Goal: Task Accomplishment & Management: Manage account settings

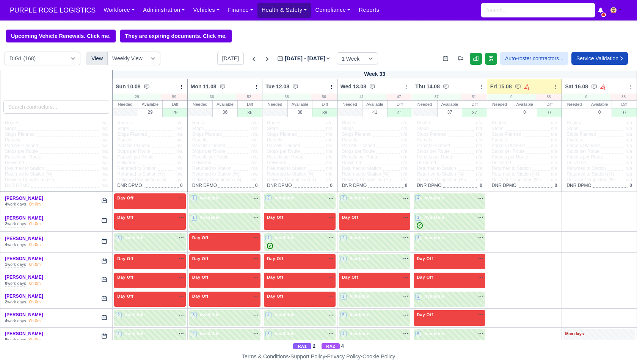
click at [289, 11] on link "Health & Safety" at bounding box center [284, 10] width 54 height 15
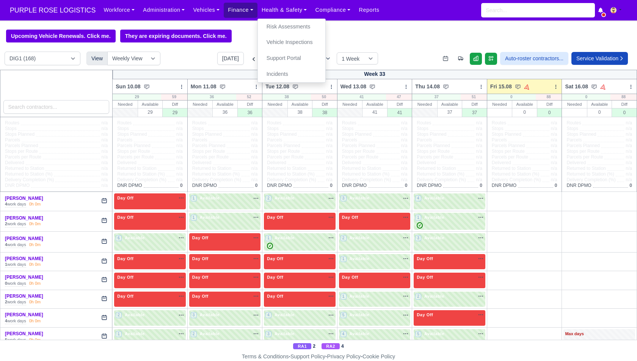
click at [252, 8] on link "Finance" at bounding box center [241, 10] width 34 height 15
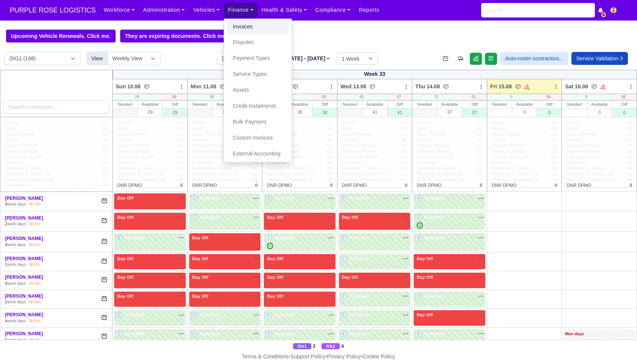
click at [246, 28] on link "Invoices" at bounding box center [257, 27] width 61 height 16
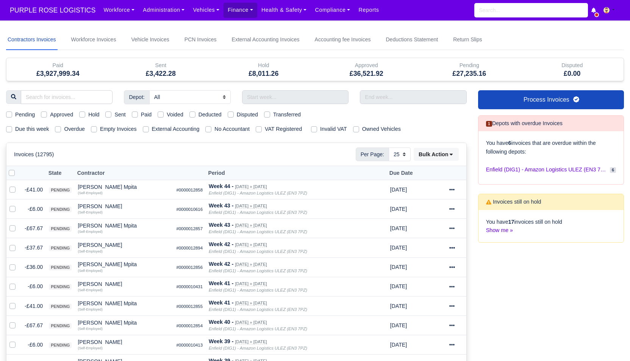
select select "25"
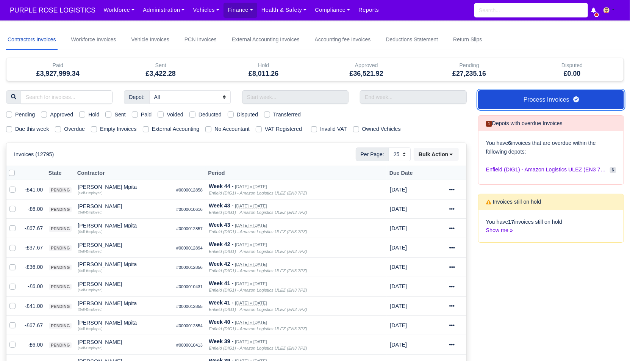
click at [503, 96] on link "Process Invoices" at bounding box center [551, 99] width 146 height 19
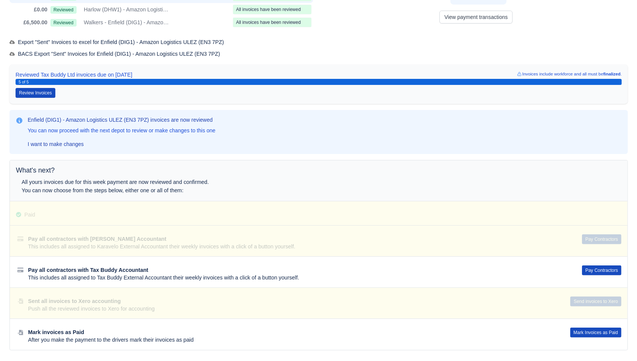
scroll to position [71, 0]
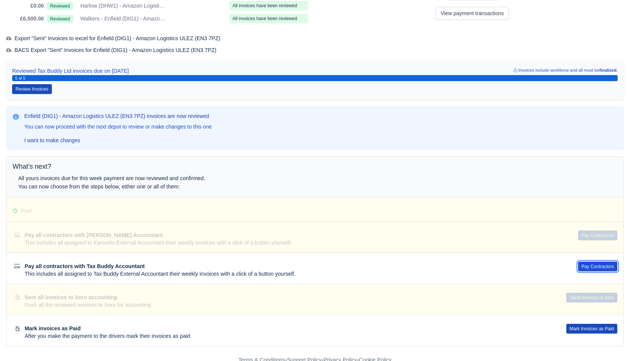
click at [590, 262] on button "Pay Contractors" at bounding box center [597, 267] width 39 height 10
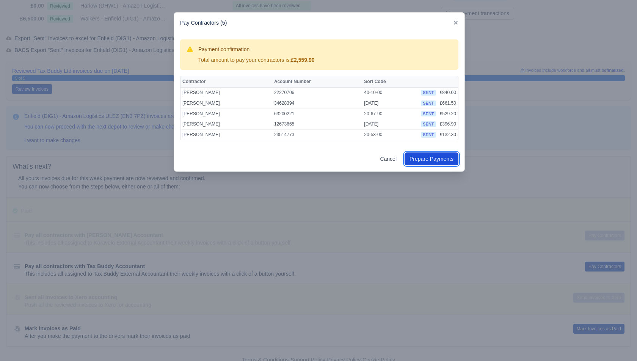
click at [446, 159] on button "Prepare Payments" at bounding box center [431, 158] width 54 height 13
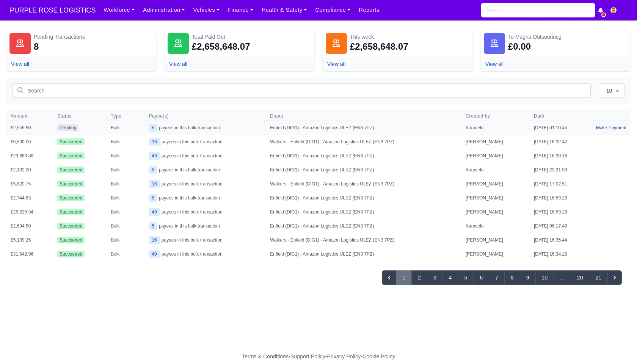
click at [605, 127] on link "Make Payment" at bounding box center [610, 128] width 39 height 14
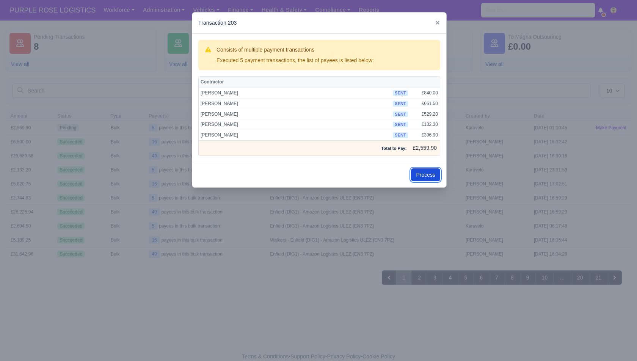
click at [422, 171] on button "Process" at bounding box center [425, 174] width 29 height 13
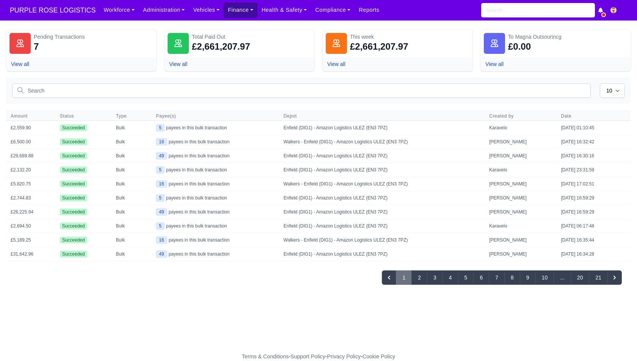
click at [229, 11] on link "Finance" at bounding box center [241, 10] width 34 height 15
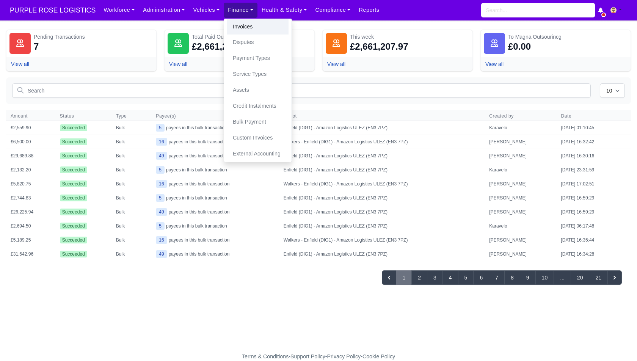
click at [227, 25] on link "Invoices" at bounding box center [257, 27] width 61 height 16
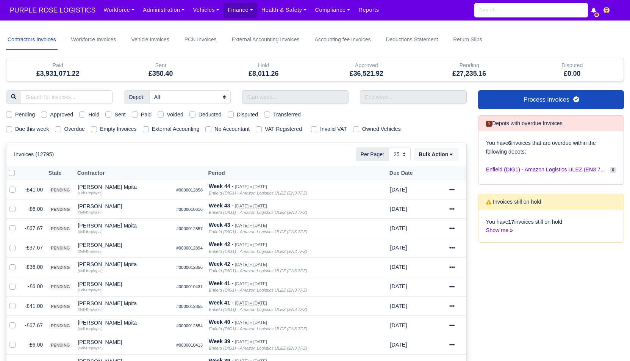
select select "25"
click at [38, 131] on label "Due this week" at bounding box center [32, 129] width 34 height 9
click at [12, 131] on input "Due this week" at bounding box center [9, 128] width 6 height 6
checkbox input "true"
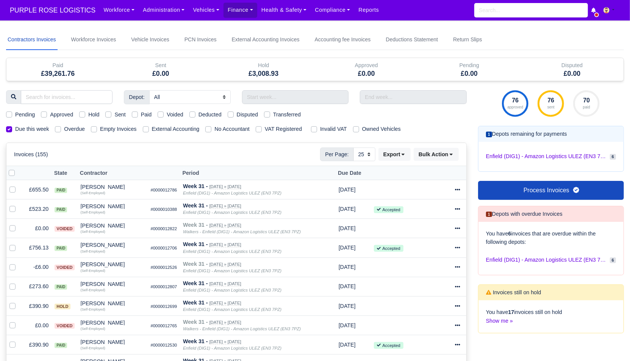
click at [121, 114] on label "Sent" at bounding box center [119, 114] width 11 height 9
click at [111, 114] on input "Sent" at bounding box center [108, 113] width 6 height 6
checkbox input "true"
